Goal: Find specific page/section: Find specific page/section

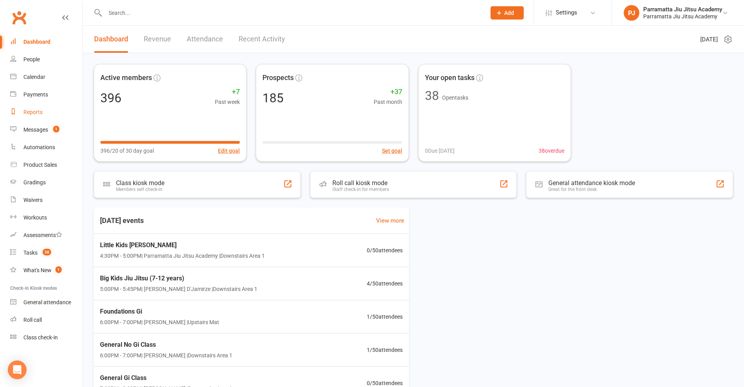
click at [34, 112] on div "Reports" at bounding box center [32, 112] width 19 height 6
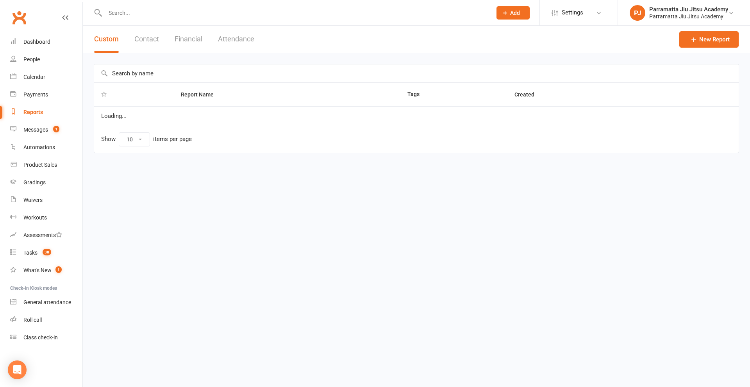
select select "25"
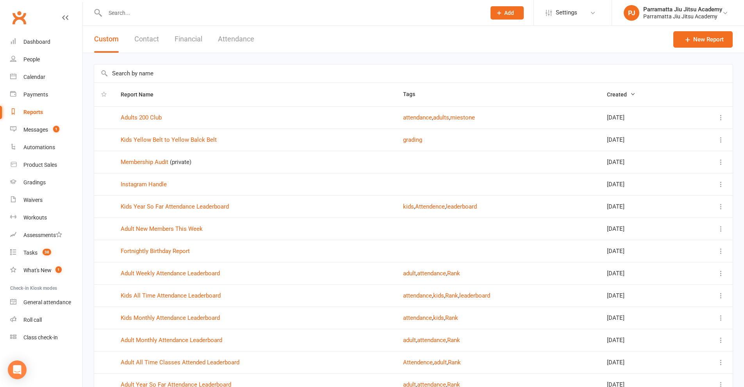
click at [150, 73] on input "text" at bounding box center [413, 73] width 638 height 18
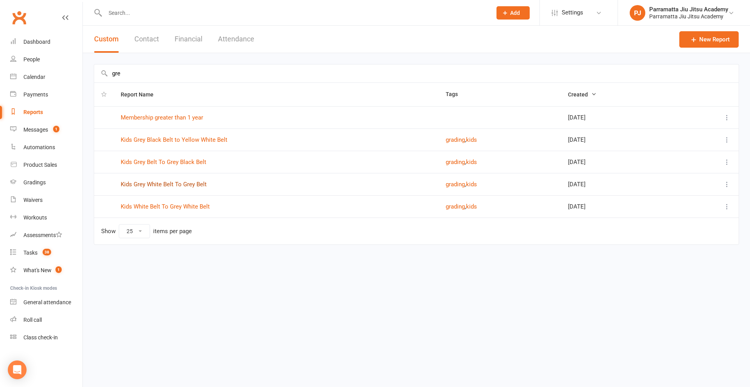
type input "gre"
click at [193, 185] on link "Kids Grey White Belt To Grey Belt" at bounding box center [164, 184] width 86 height 7
